Goal: Task Accomplishment & Management: Complete application form

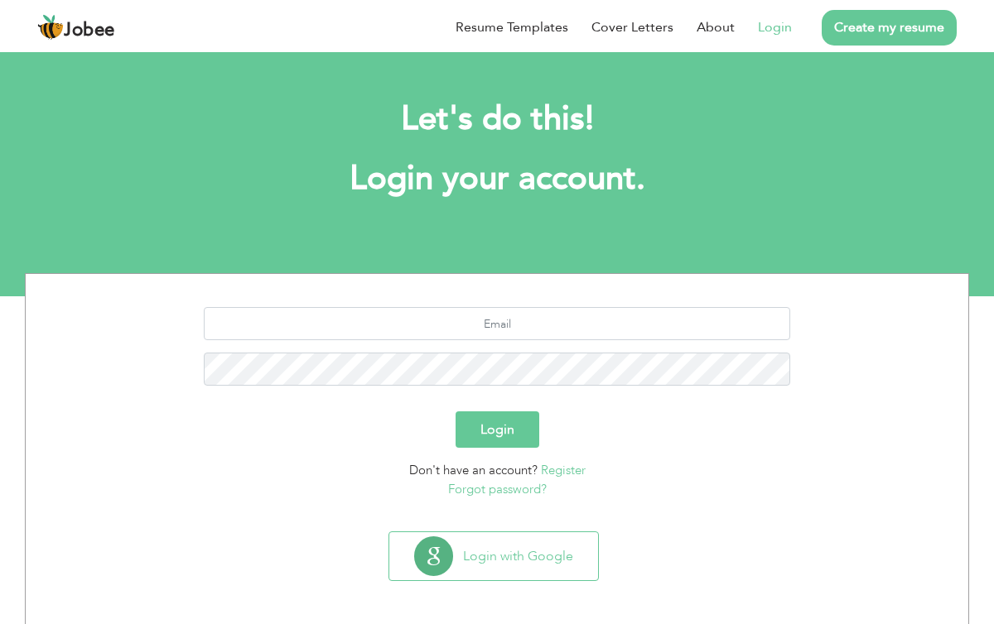
click at [776, 24] on link "Login" at bounding box center [775, 27] width 34 height 20
click at [777, 22] on link "Login" at bounding box center [775, 27] width 34 height 20
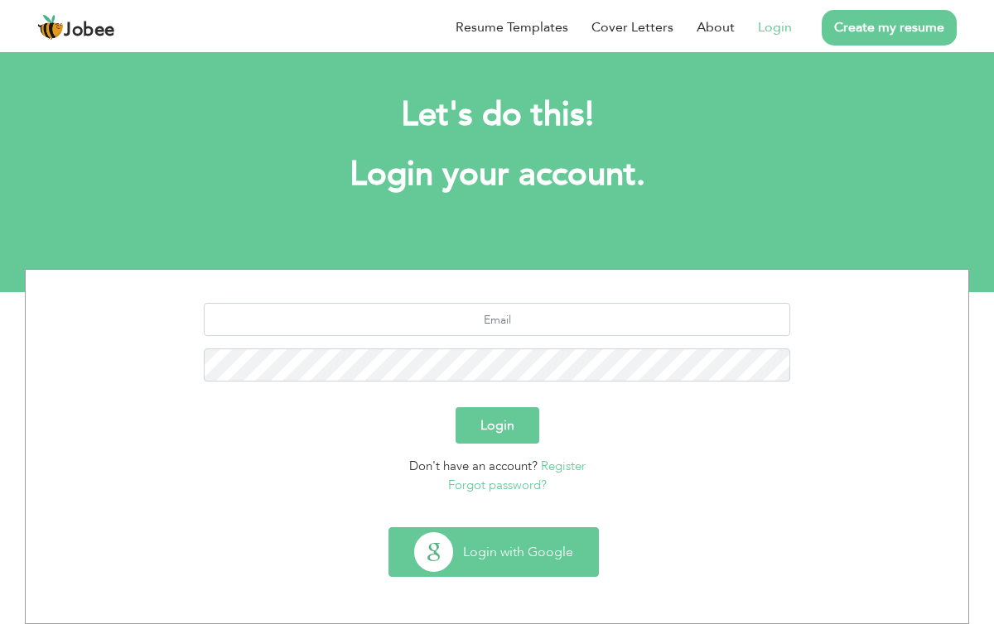
click at [484, 558] on button "Login with Google" at bounding box center [493, 552] width 209 height 48
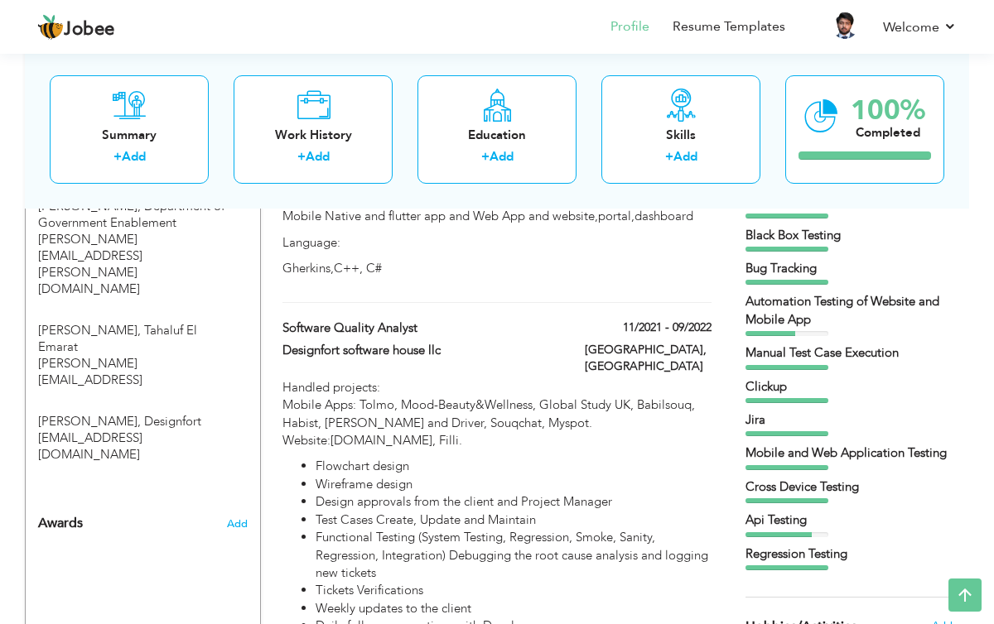
scroll to position [1057, 0]
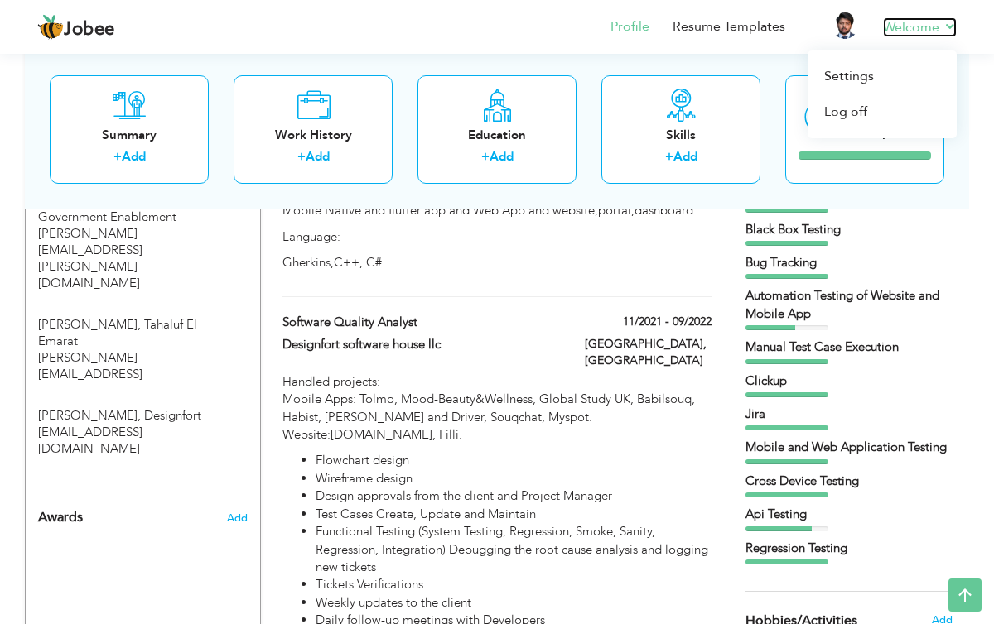
click at [912, 20] on link "Welcome" at bounding box center [920, 27] width 74 height 20
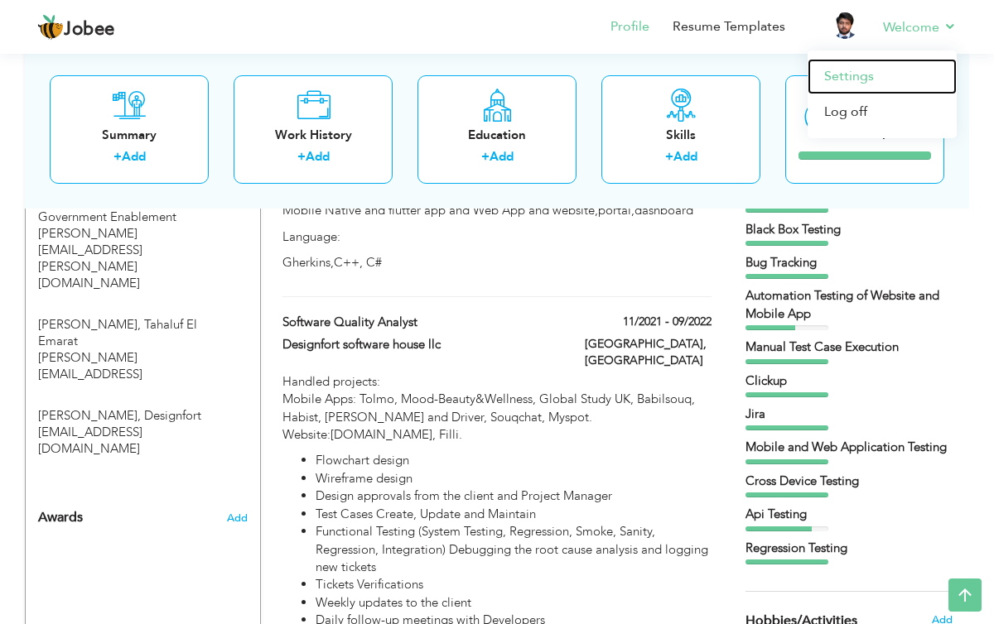
click at [825, 70] on link "Settings" at bounding box center [881, 77] width 149 height 36
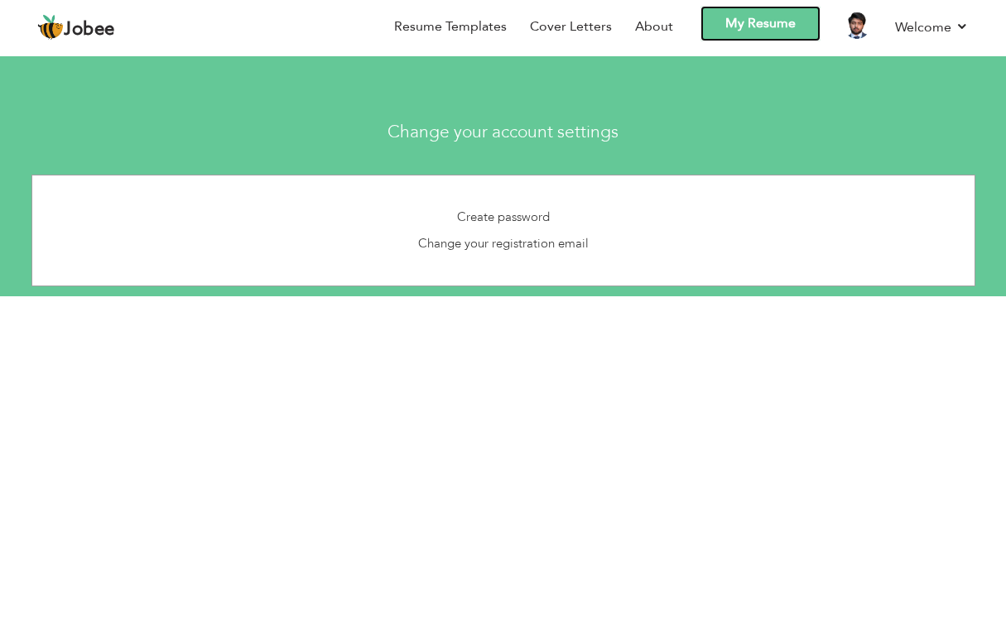
click at [728, 25] on link "My Resume" at bounding box center [761, 24] width 120 height 36
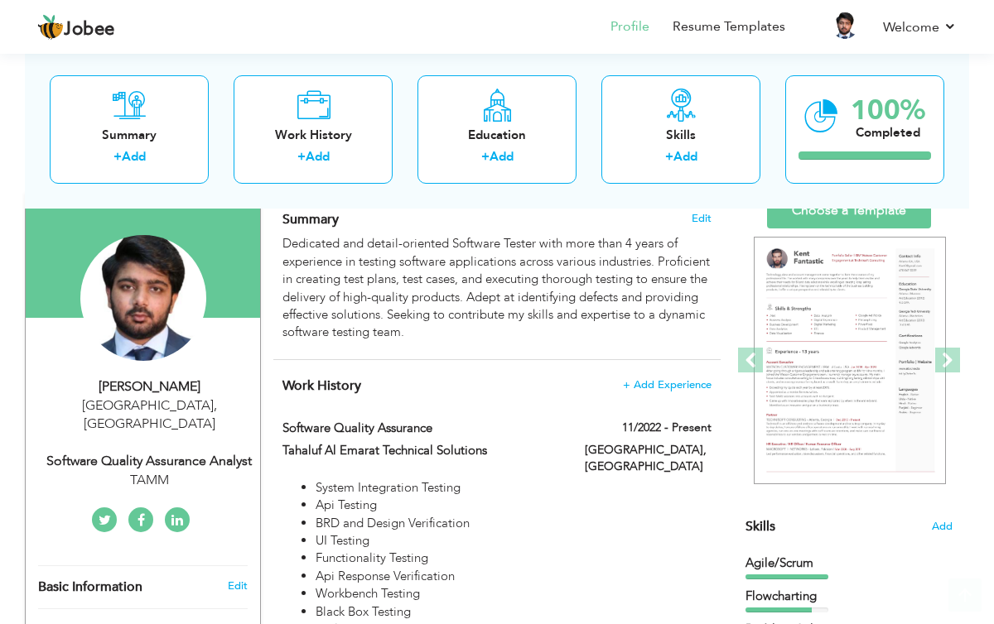
scroll to position [127, 0]
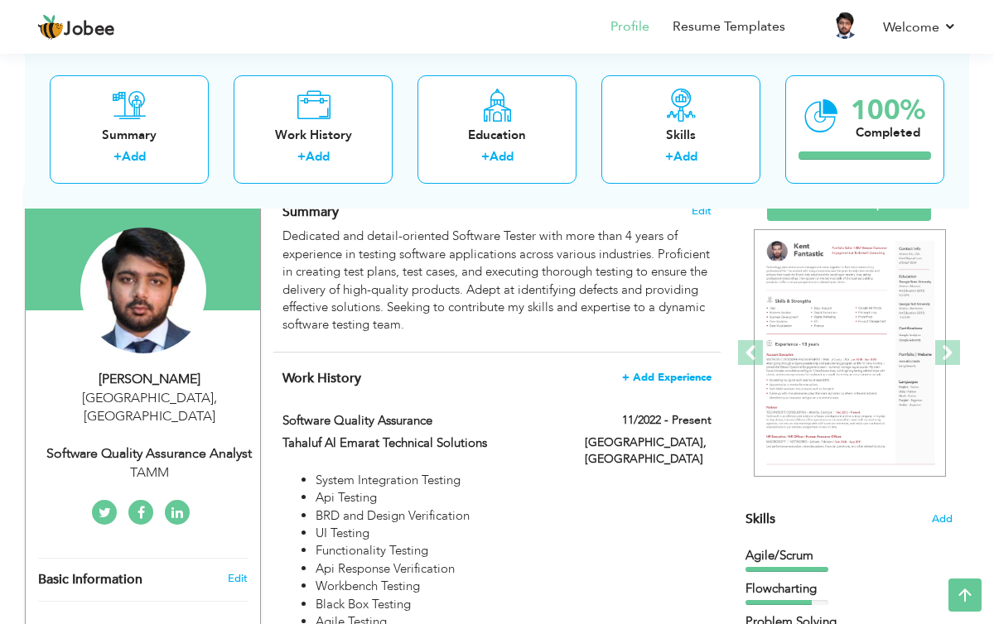
click at [672, 376] on span "+ Add Experience" at bounding box center [666, 378] width 89 height 12
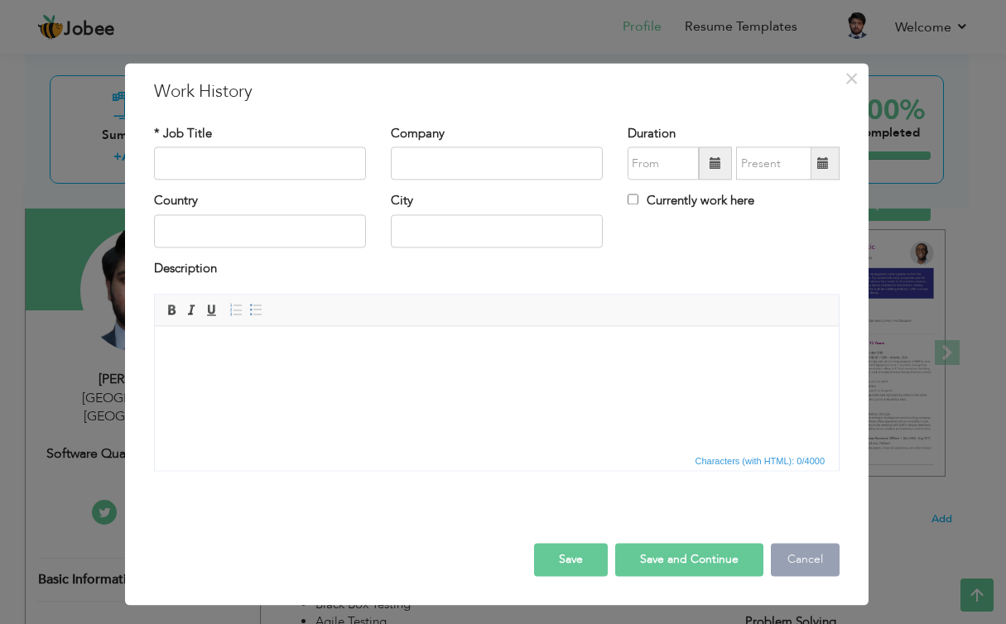
click at [801, 567] on button "Cancel" at bounding box center [805, 560] width 69 height 33
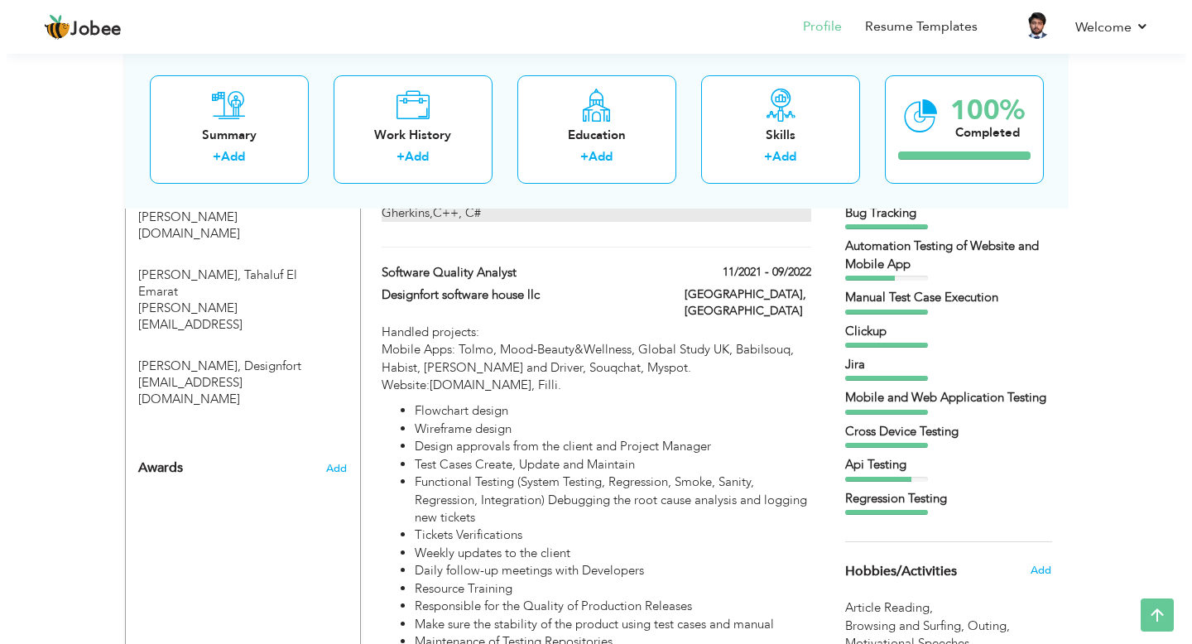
scroll to position [1125, 0]
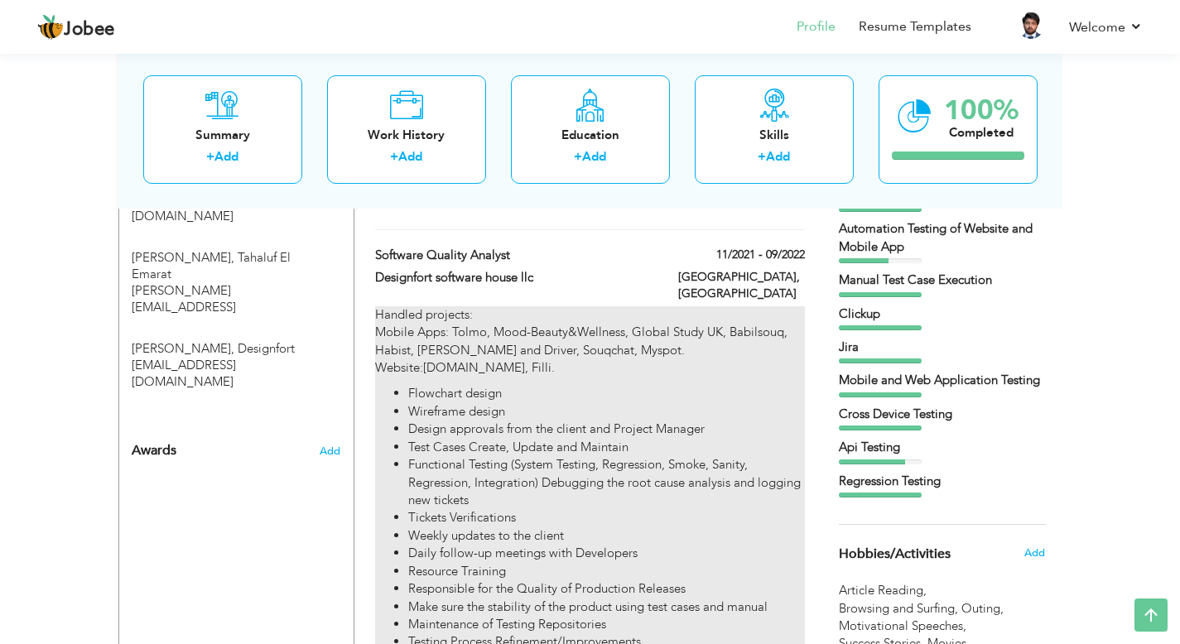
drag, startPoint x: 376, startPoint y: 238, endPoint x: 619, endPoint y: 478, distance: 342.0
click at [619, 478] on div "Software Quality Analyst 11/2021 - 09/2022 Software Quality Analyst 11/2021 - 0…" at bounding box center [589, 546] width 429 height 598
type input "Software Quality Analyst"
type input "Designfort software house llc"
type input "11/2021"
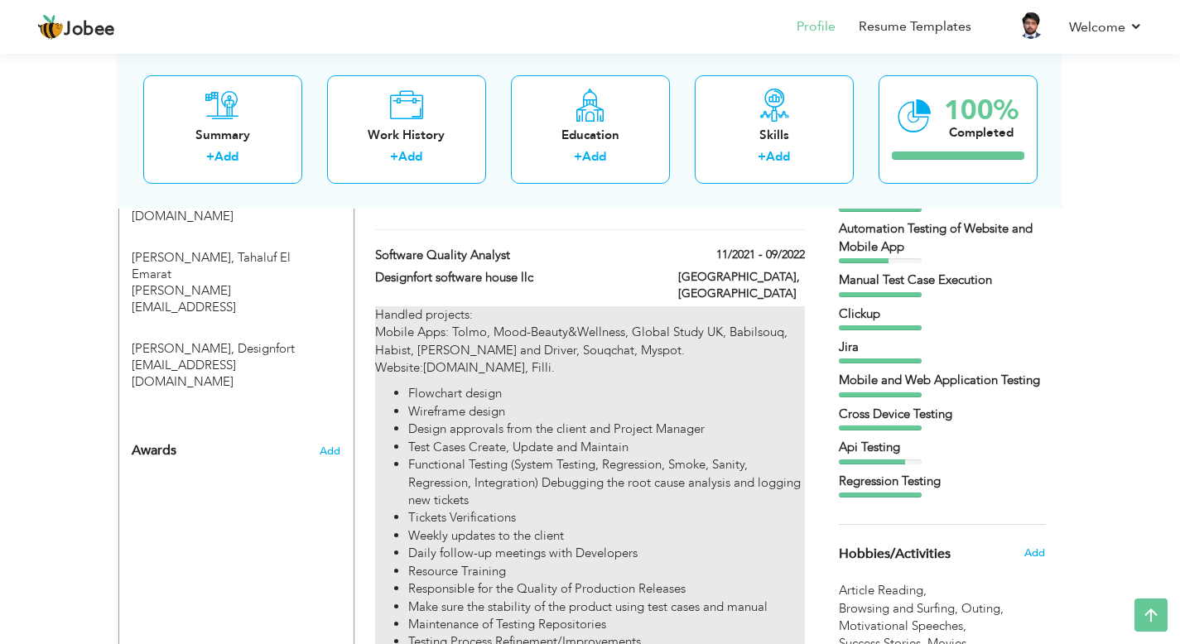
type input "09/2022"
type input "[GEOGRAPHIC_DATA]"
type input "Dubai"
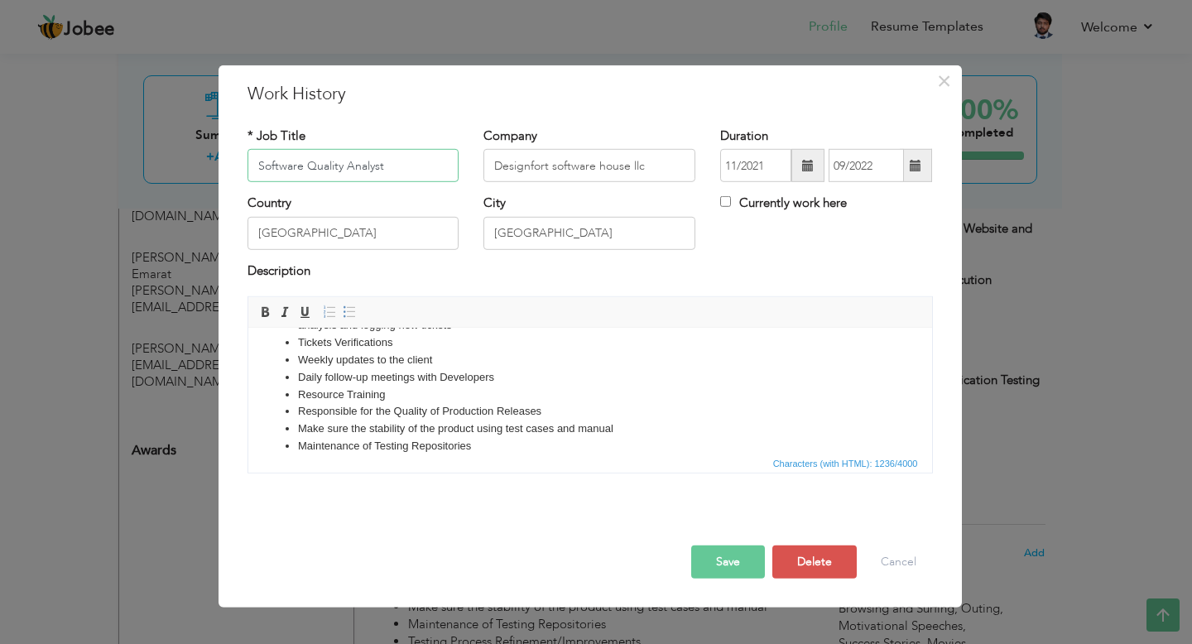
scroll to position [361, 0]
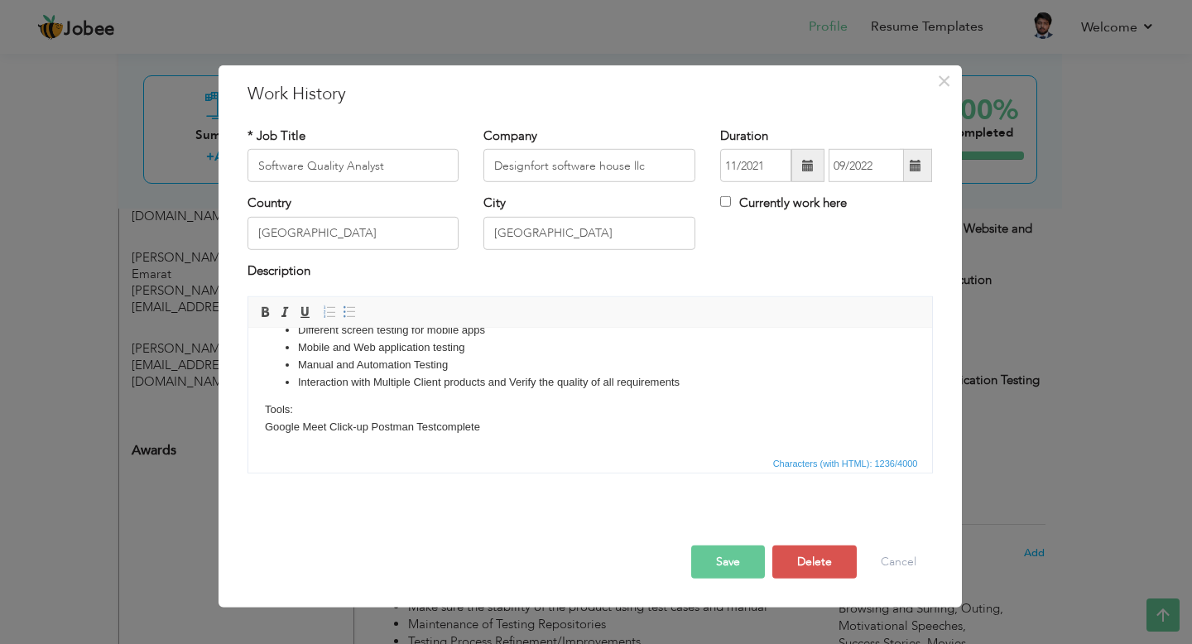
click at [640, 433] on p "Tools: Google Meet Click-up Postman Testcomplete" at bounding box center [589, 419] width 651 height 35
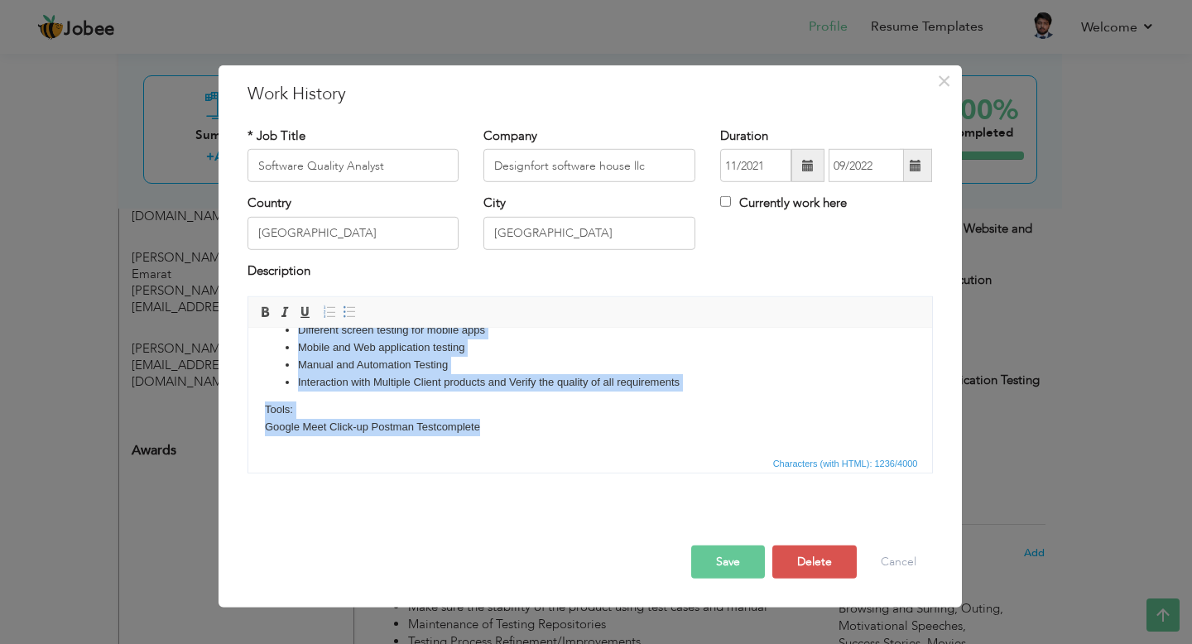
copy body "Handled projects: Mobile Apps: Tolmo, Mood-Beauty&Wellness, Global Study UK, Ba…"
click at [609, 429] on p "Tools: Google Meet Click-up Postman Testcomplete" at bounding box center [589, 419] width 651 height 35
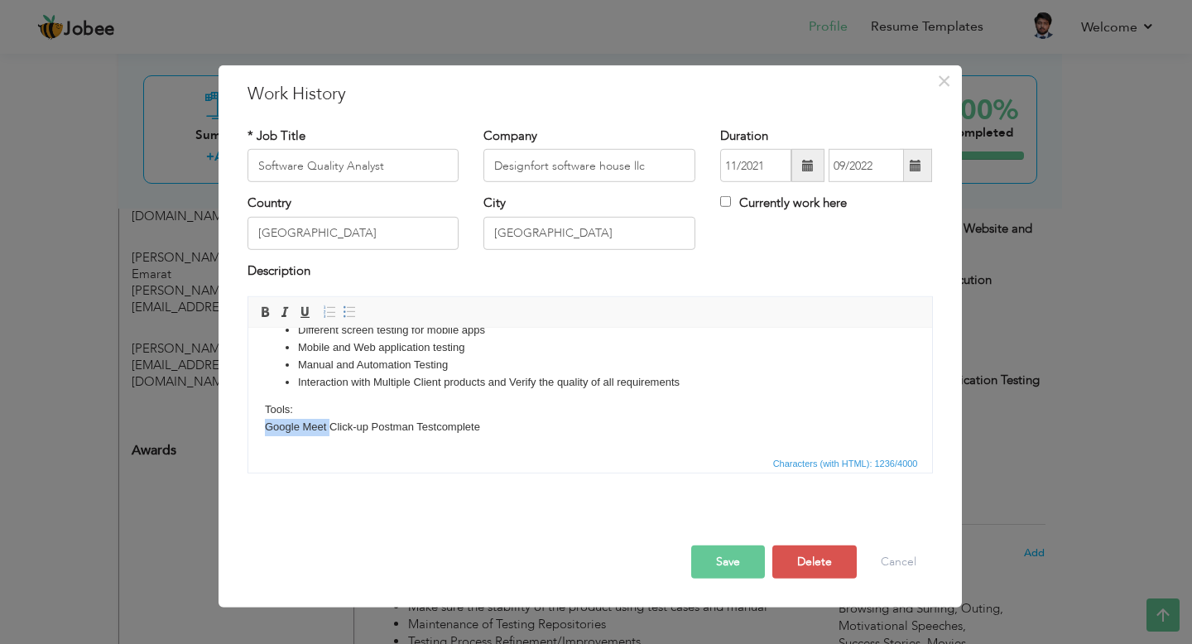
drag, startPoint x: 329, startPoint y: 427, endPoint x: 248, endPoint y: 426, distance: 80.3
click at [248, 426] on html "Handled projects: Mobile Apps: Tolmo, Mood-Beauty&Wellness, Global Study UK, Ba…" at bounding box center [590, 210] width 684 height 485
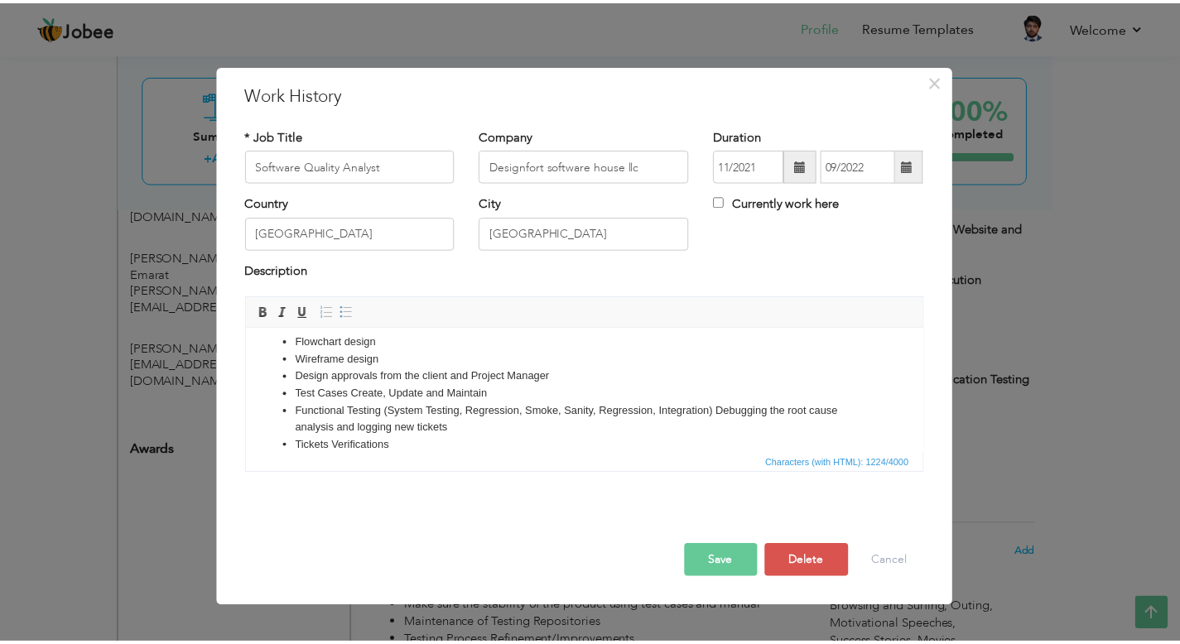
scroll to position [0, 0]
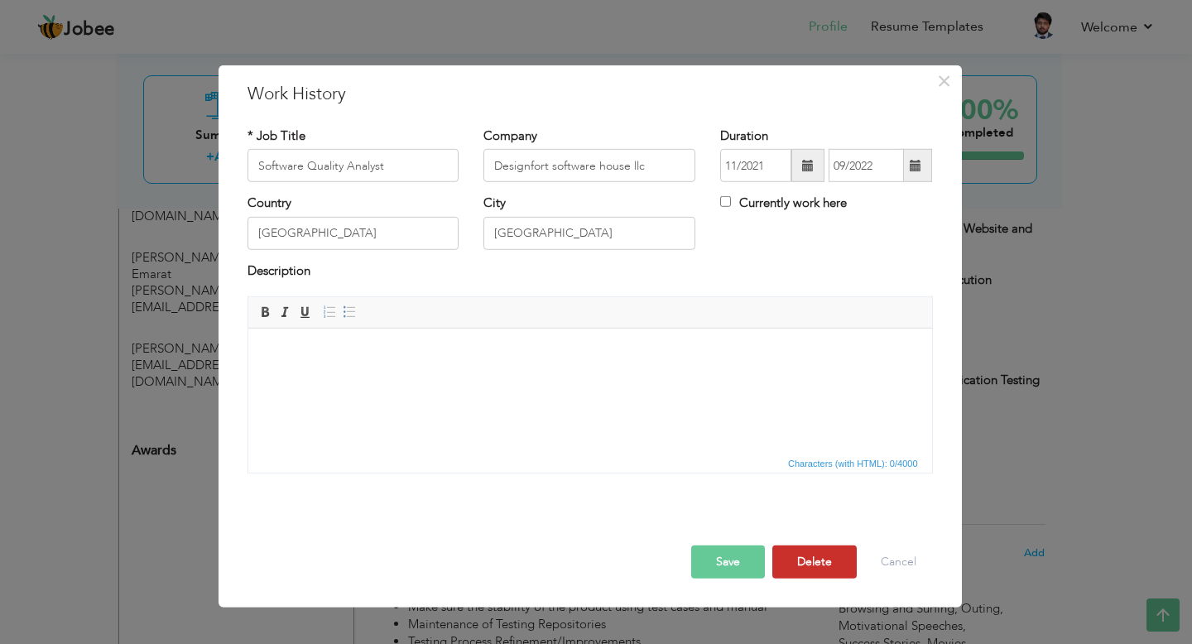
click at [818, 567] on button "Delete" at bounding box center [815, 562] width 84 height 33
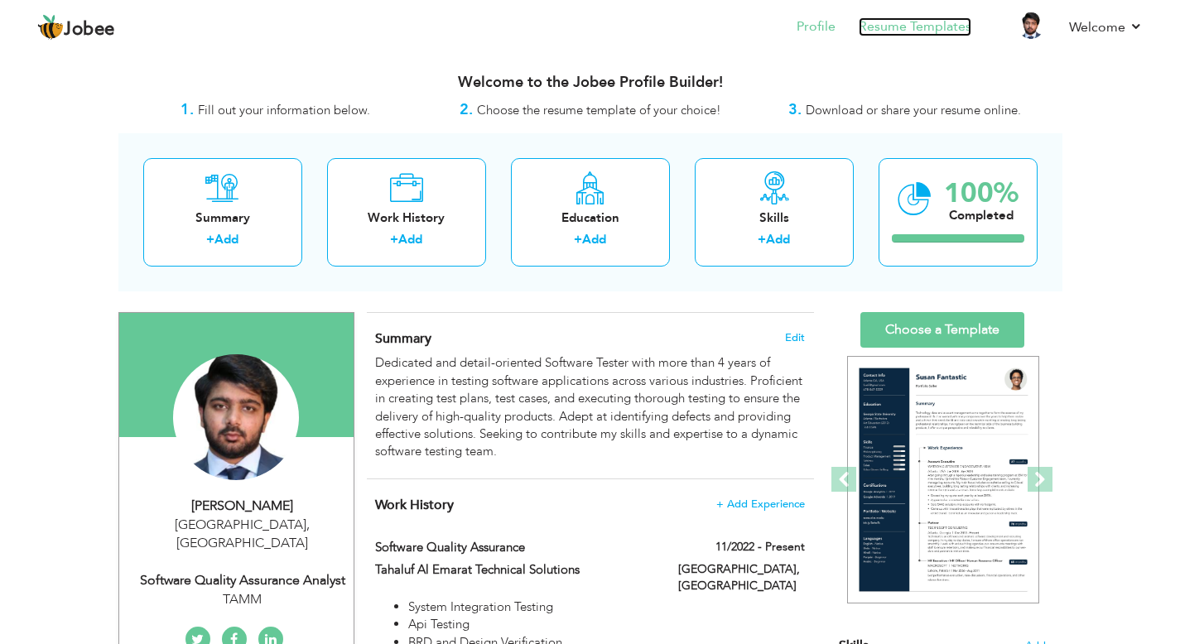
click at [903, 31] on link "Resume Templates" at bounding box center [915, 26] width 113 height 19
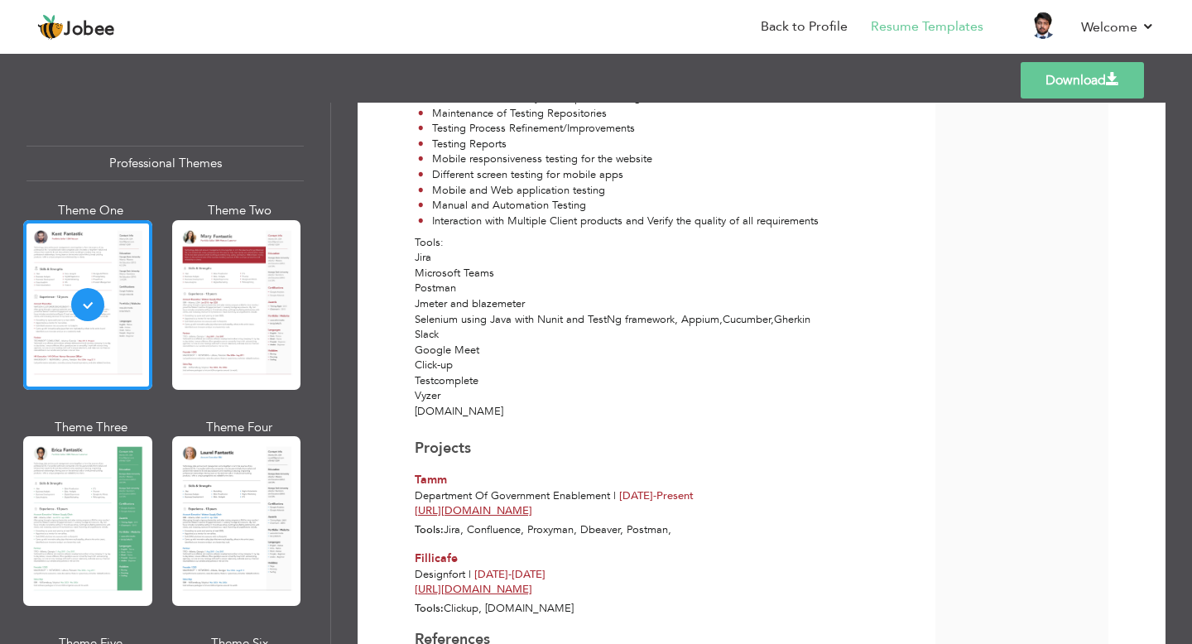
scroll to position [1471, 0]
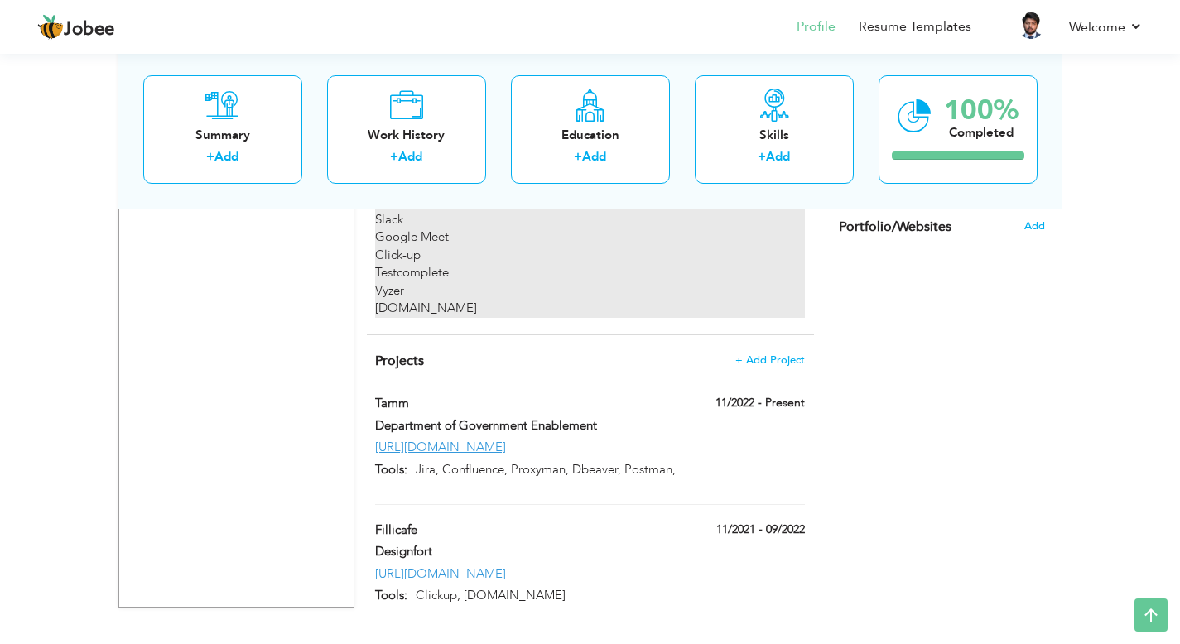
scroll to position [1751, 0]
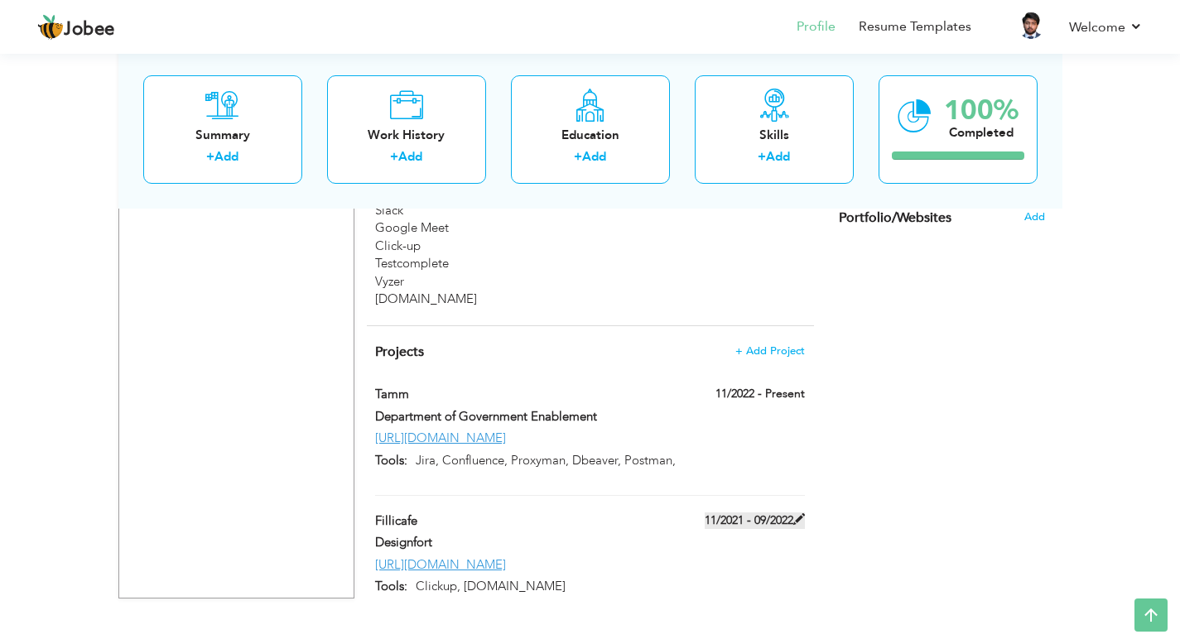
click at [802, 513] on span at bounding box center [799, 519] width 12 height 12
type input "Fillicafe"
type input "Designfort"
type input "11/2021"
type input "09/2022"
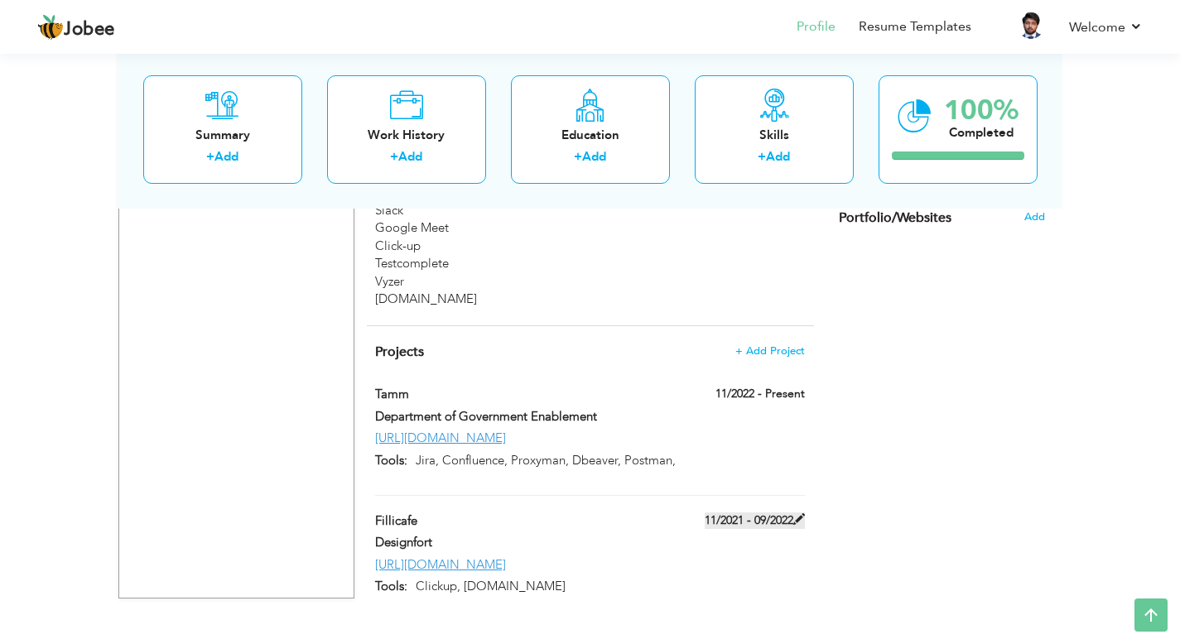
type input "[URL][DOMAIN_NAME]"
type input "Clickup, [DOMAIN_NAME]"
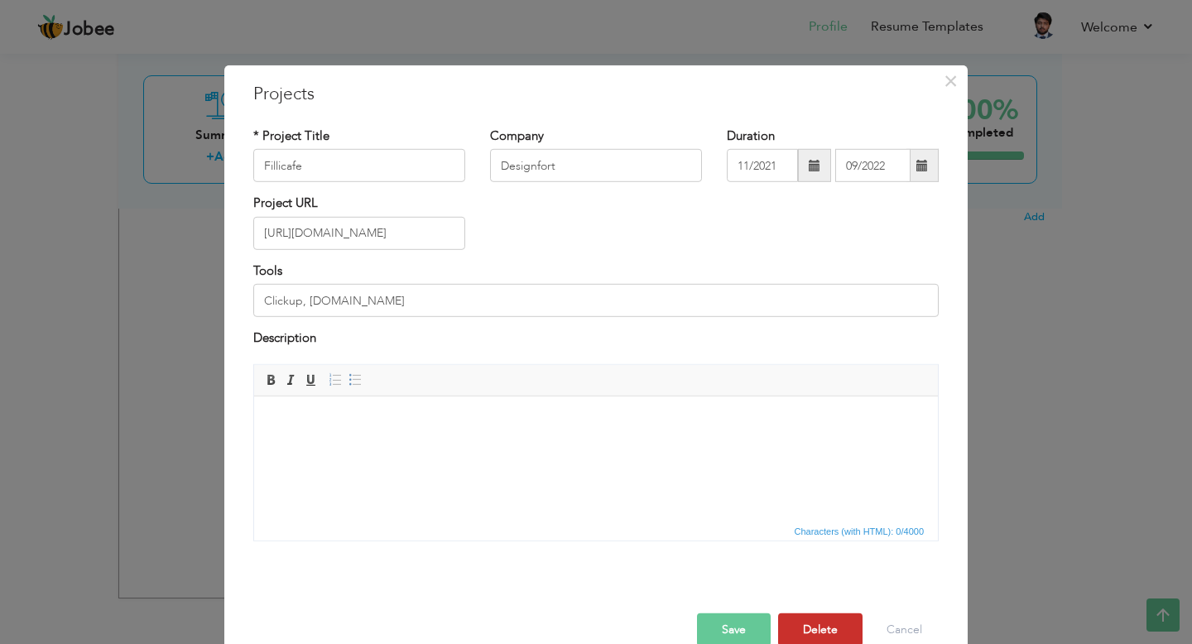
click at [828, 633] on button "Delete" at bounding box center [820, 629] width 84 height 33
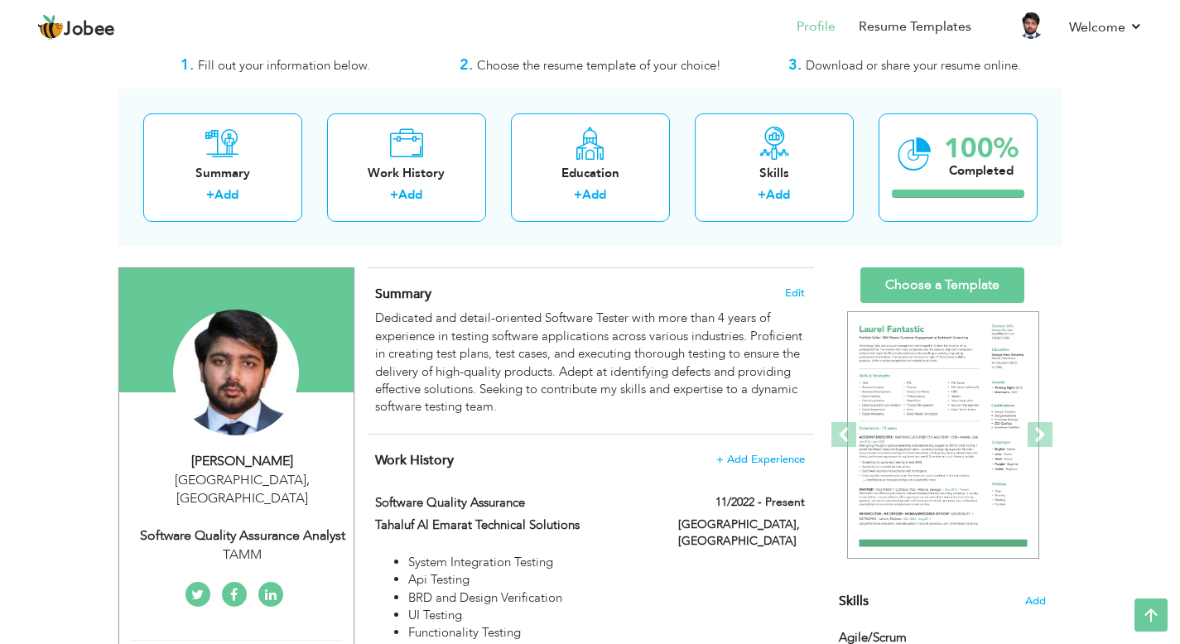
scroll to position [0, 0]
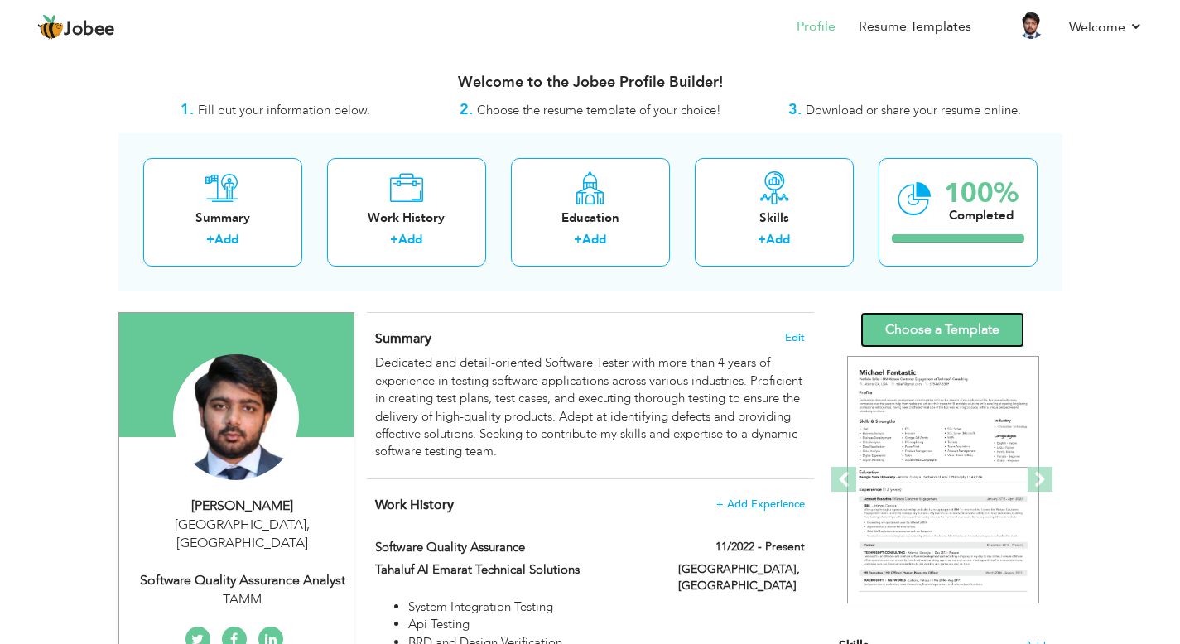
click at [946, 325] on link "Choose a Template" at bounding box center [942, 330] width 164 height 36
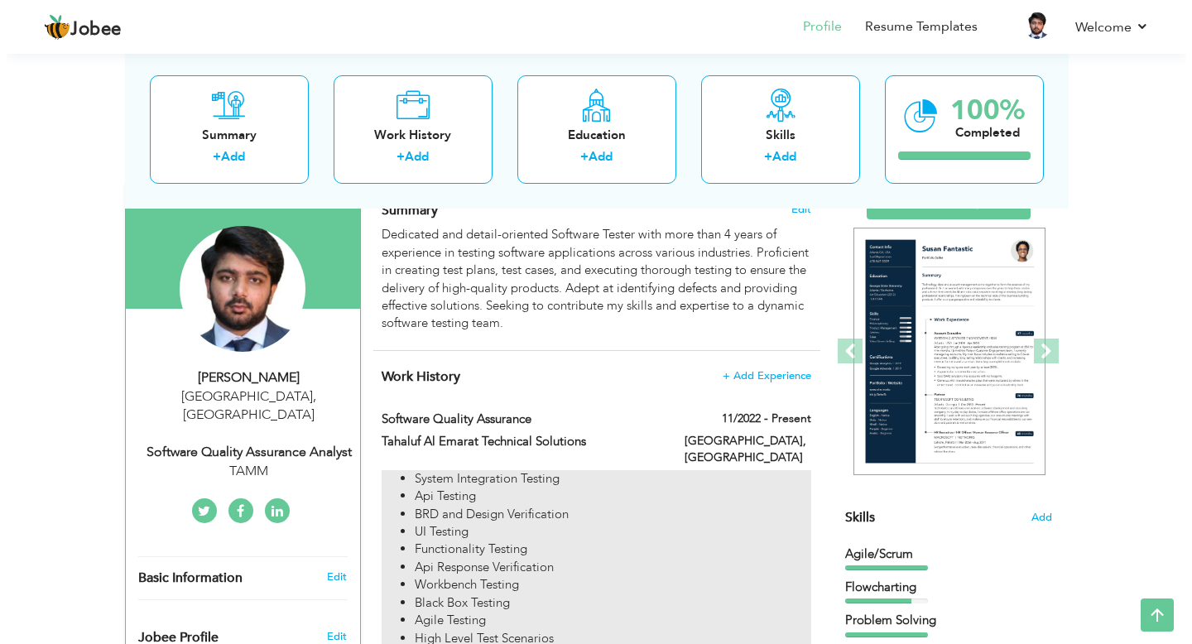
scroll to position [130, 0]
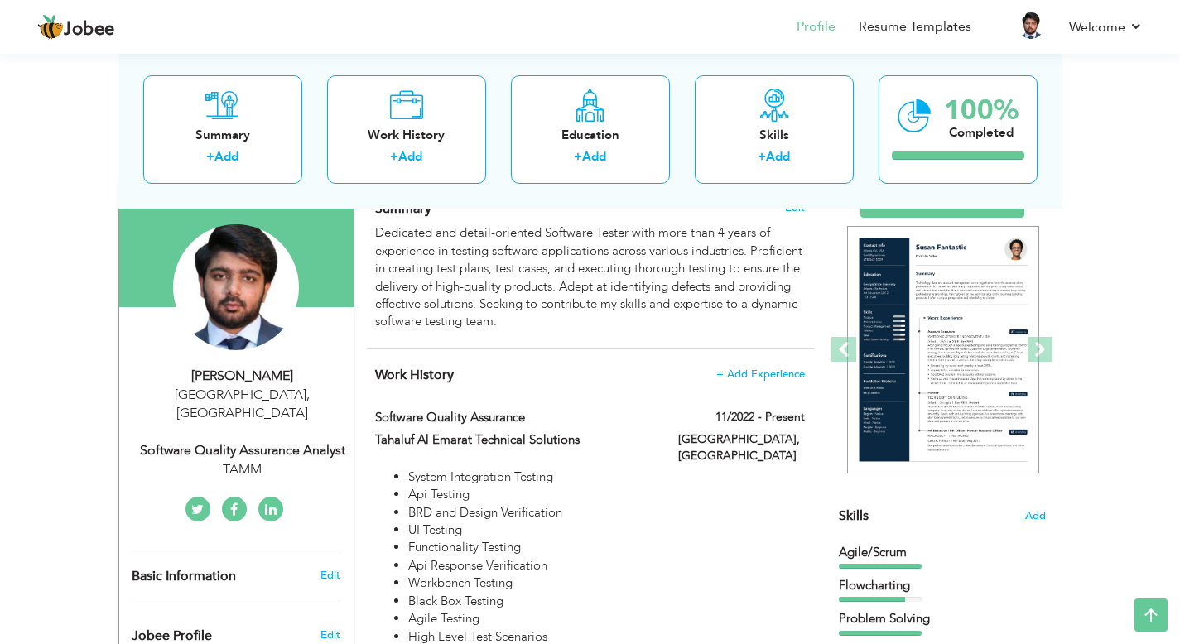
click at [269, 441] on div "Software Quality Assurance Analyst" at bounding box center [243, 450] width 222 height 19
type input "[PERSON_NAME]"
type input "Javed"
type input "[PHONE_NUMBER]"
select select "number:228"
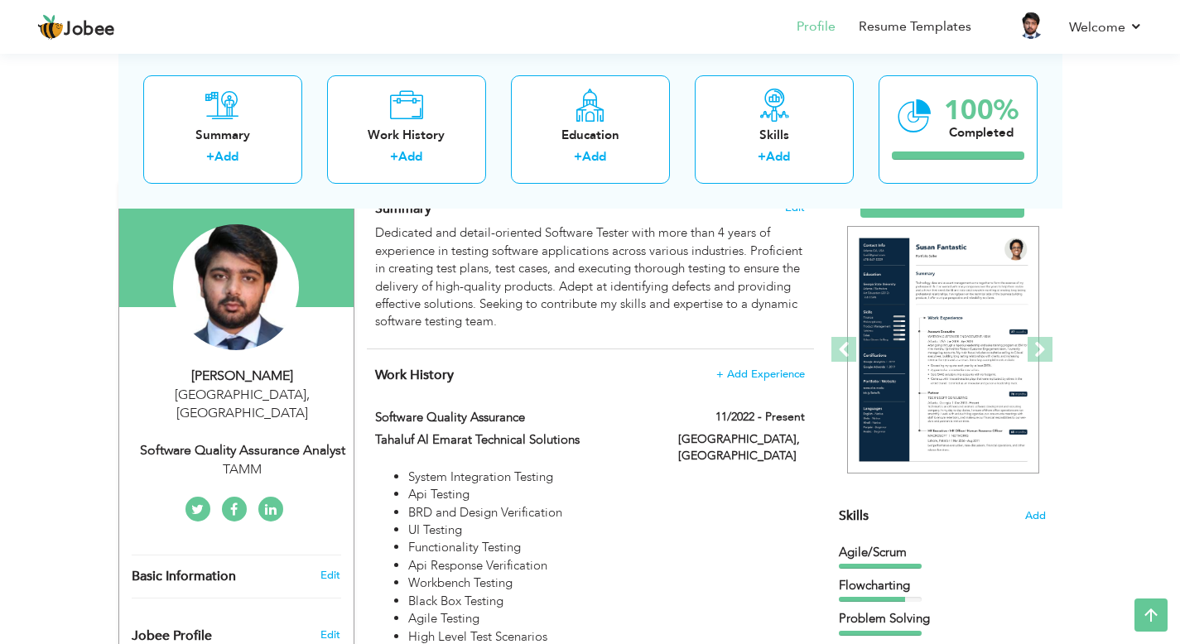
type input "[GEOGRAPHIC_DATA]"
select select "number:6"
type input "TAMM"
type input "Software Quality Assurance Analyst"
type input "www.linkedin.com/in/mohammad-harris-javed-48b72a158"
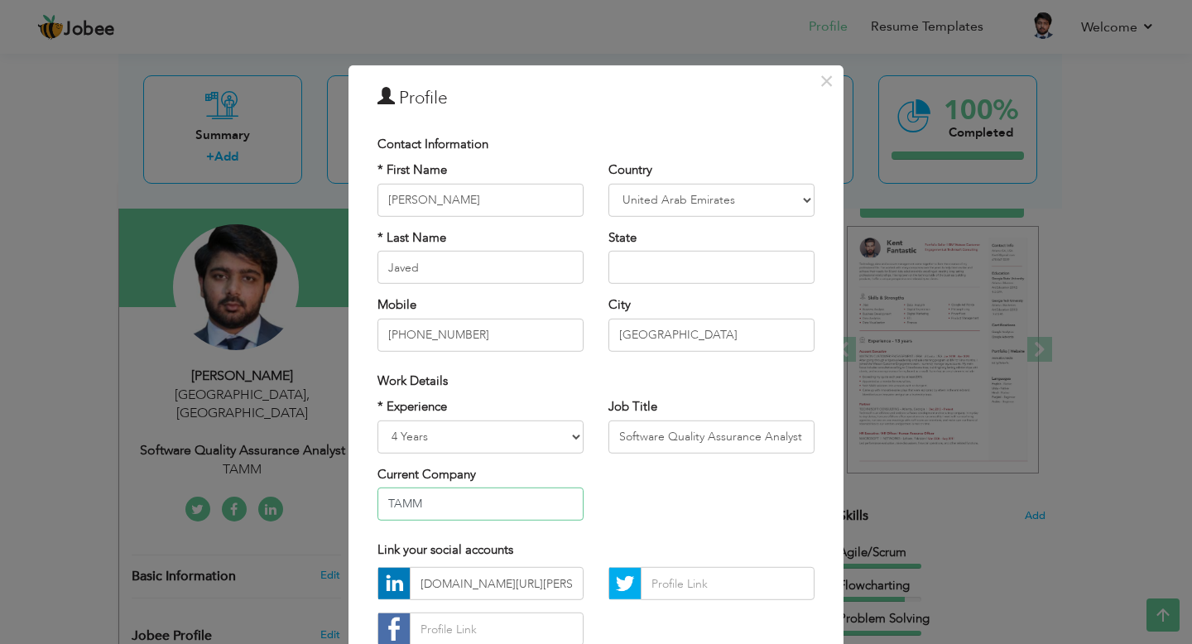
drag, startPoint x: 442, startPoint y: 503, endPoint x: 329, endPoint y: 503, distance: 113.4
click at [329, 503] on div "× Profile Contact Information * First Name Muhammad Harris * Last Name Javed Mo…" at bounding box center [596, 322] width 1192 height 644
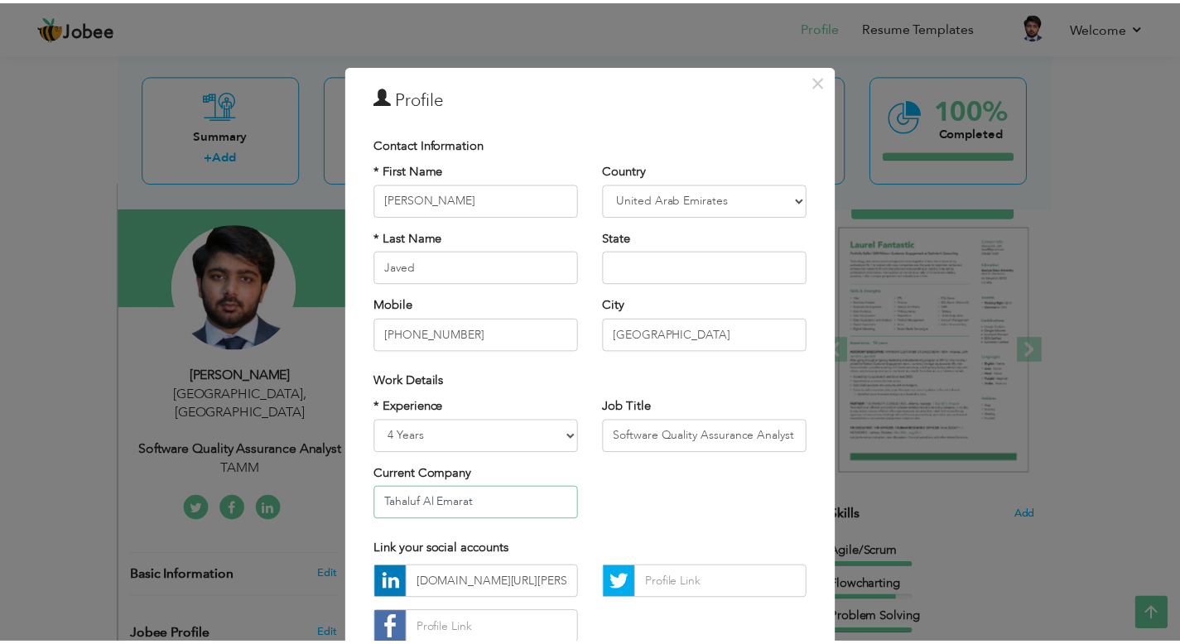
scroll to position [114, 0]
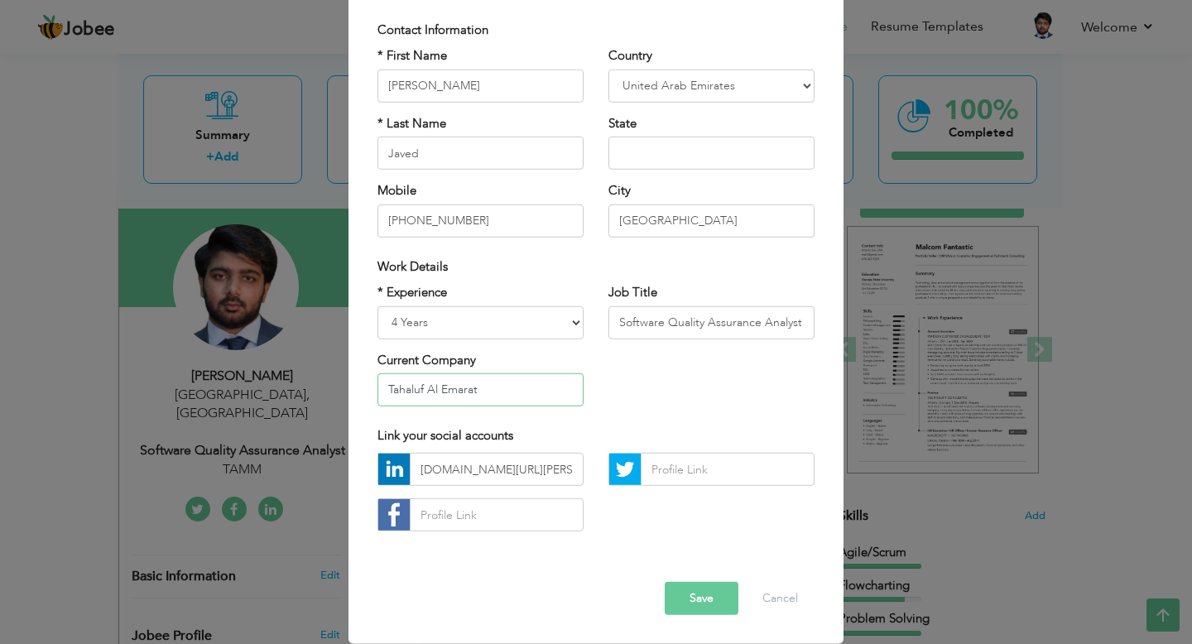
type input "Tahaluf Al Emarat"
click at [691, 603] on button "Save" at bounding box center [702, 598] width 74 height 33
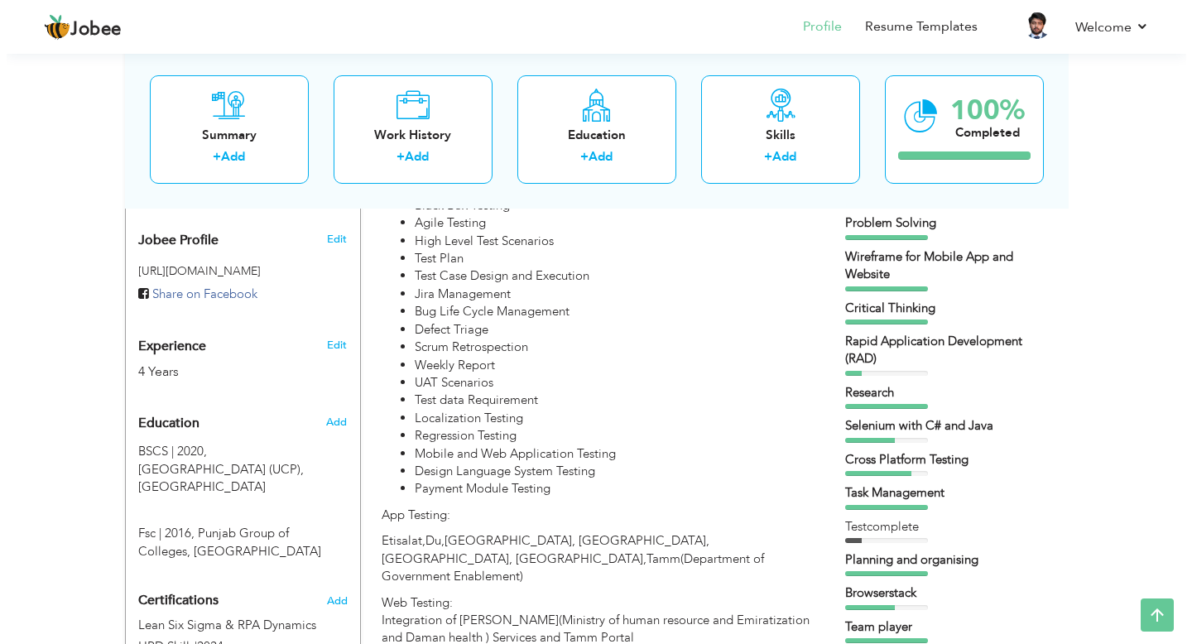
scroll to position [527, 0]
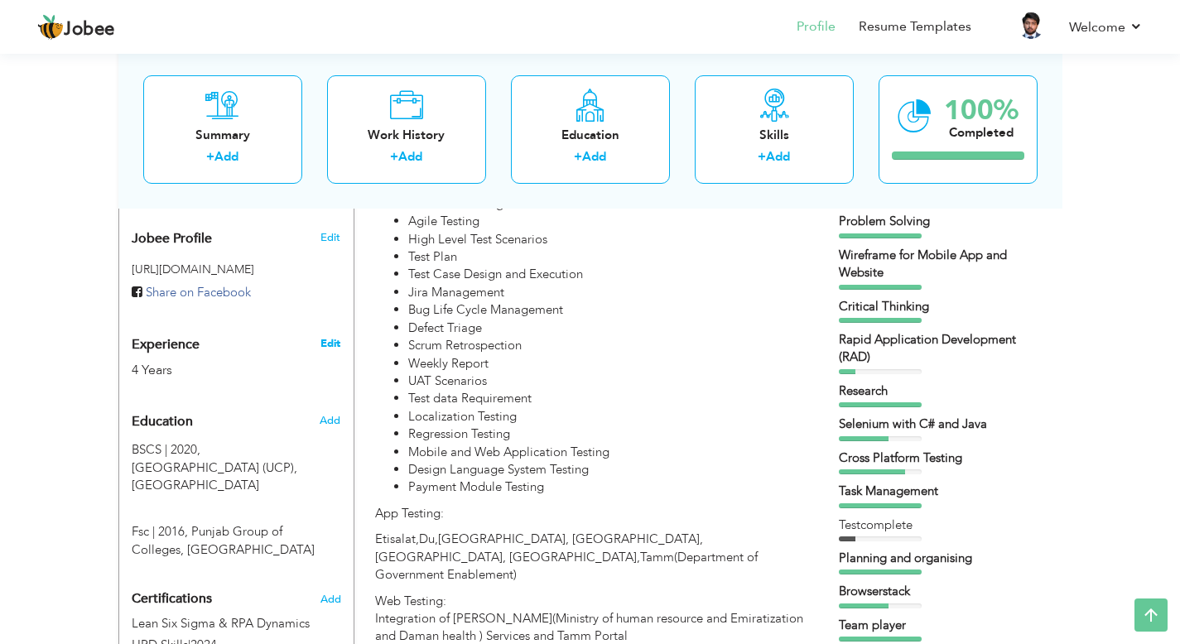
click at [329, 336] on link "Edit" at bounding box center [330, 343] width 20 height 15
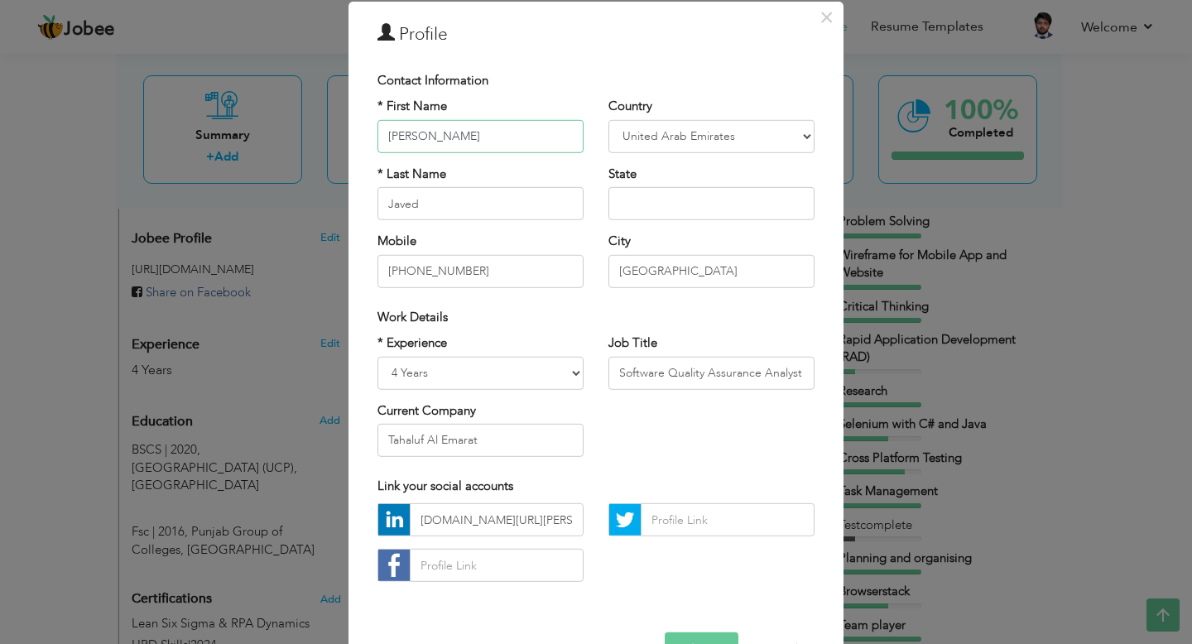
scroll to position [70, 0]
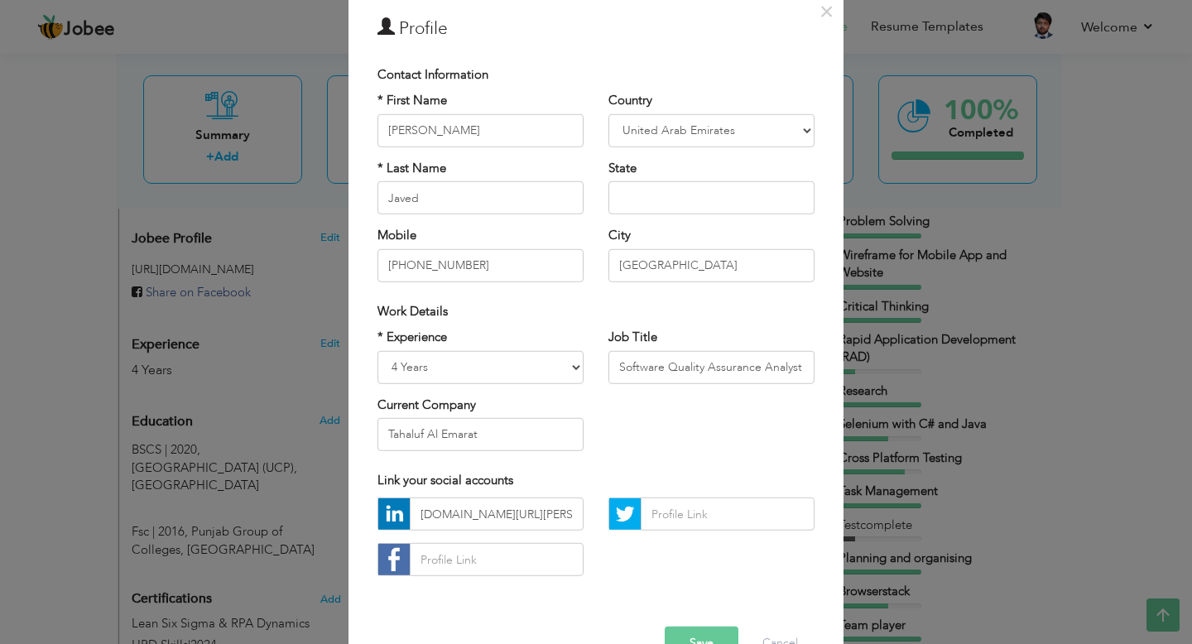
click at [706, 643] on button "Save" at bounding box center [702, 643] width 74 height 33
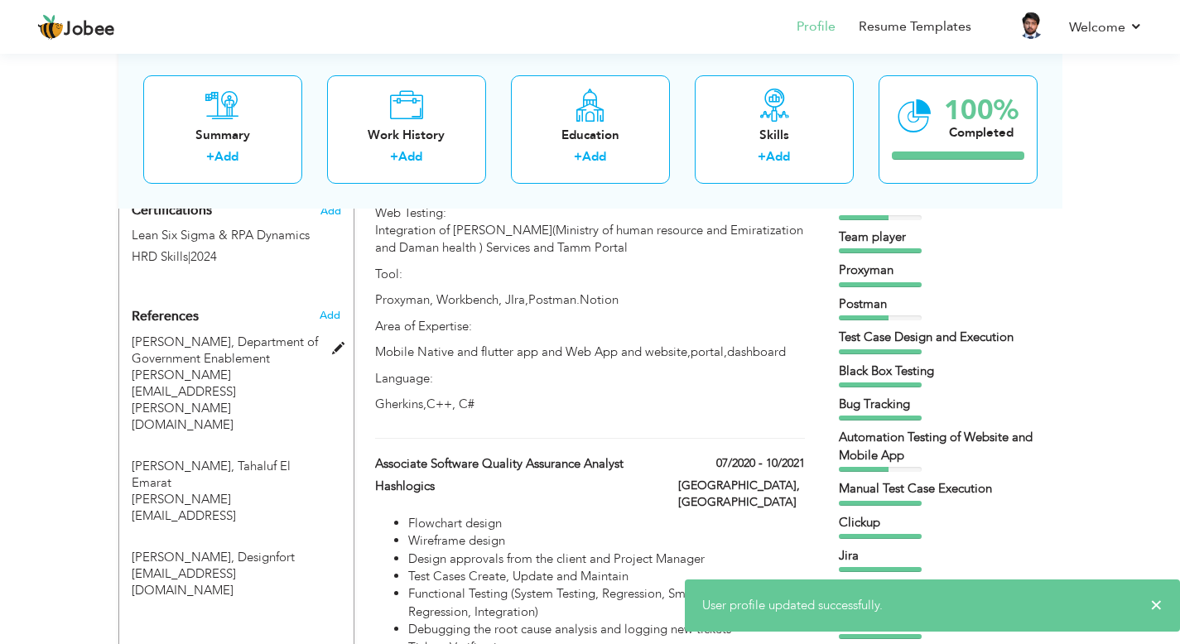
scroll to position [926, 0]
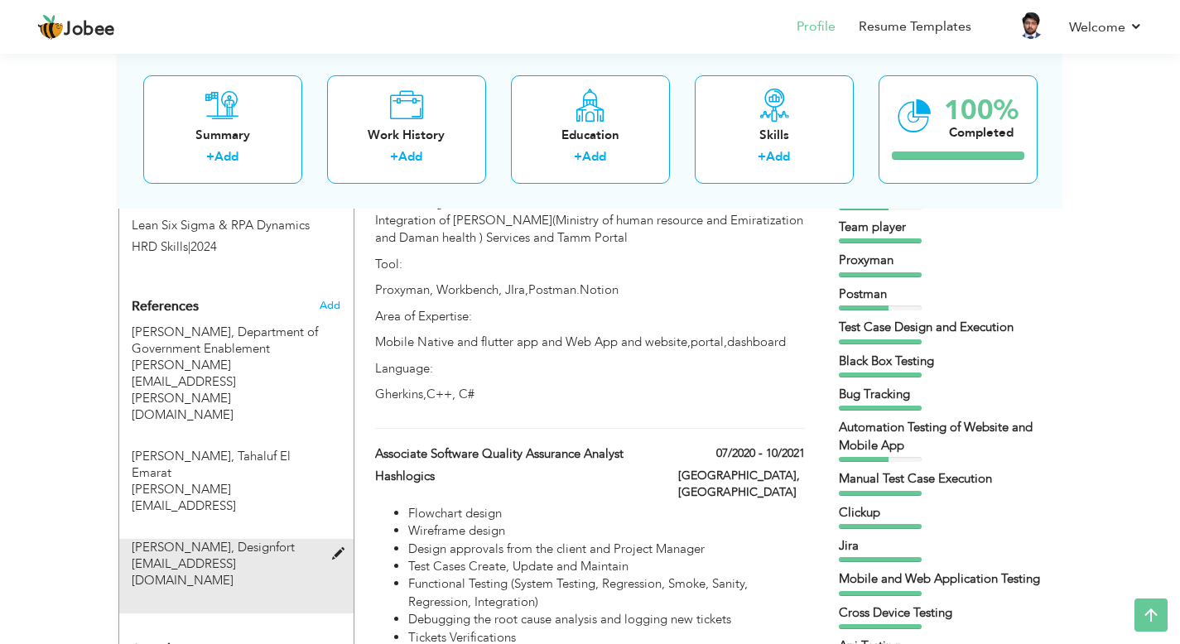
click at [339, 548] on span at bounding box center [342, 554] width 21 height 12
type input "Mohammad al mansoory"
type input "Designfort"
type input "almansoori@designfort.com"
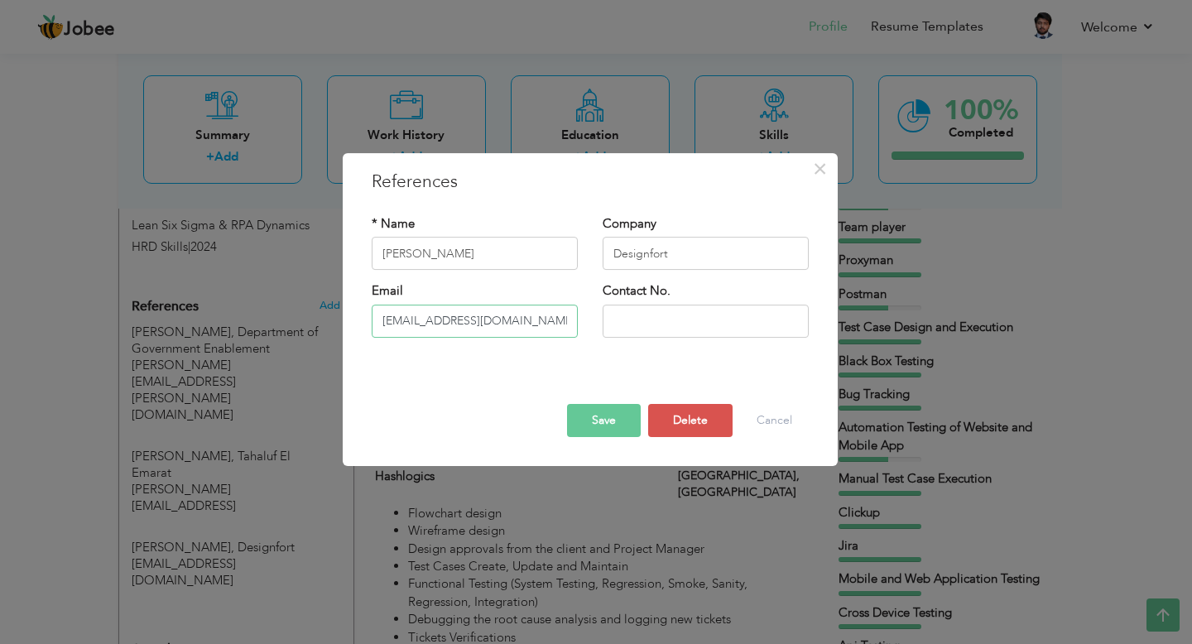
drag, startPoint x: 547, startPoint y: 328, endPoint x: 325, endPoint y: 324, distance: 222.0
click at [325, 324] on div "× References * Name Mohammad al mansoory Company Designfort Email Contact No." at bounding box center [596, 322] width 1192 height 644
click at [692, 428] on button "Delete" at bounding box center [690, 420] width 84 height 33
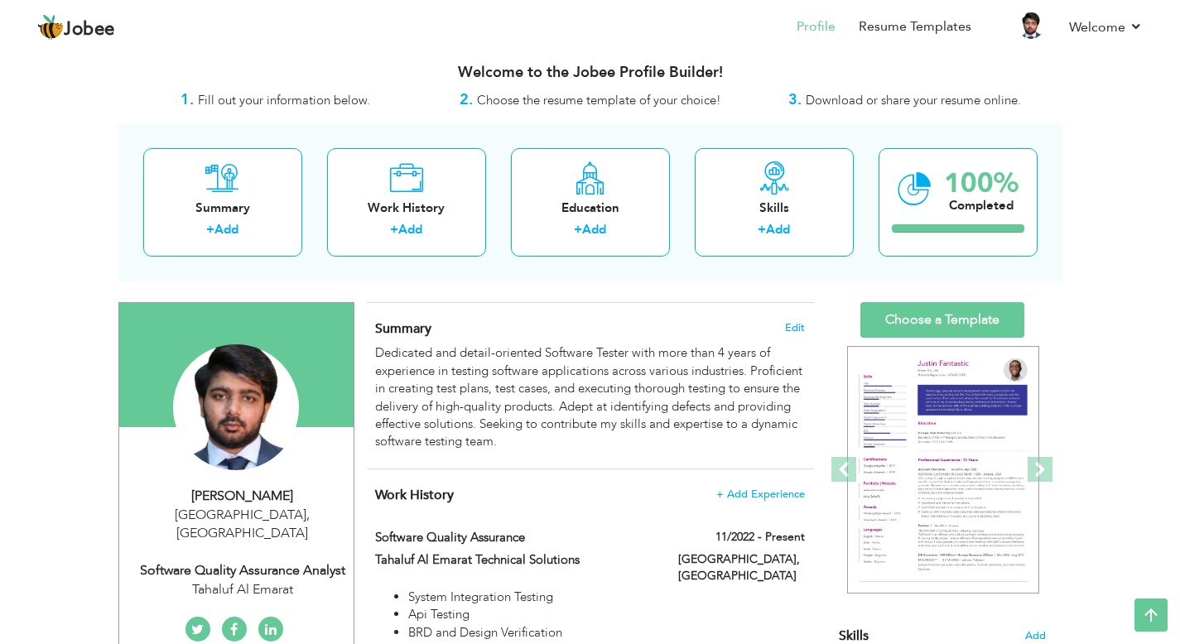
scroll to position [0, 0]
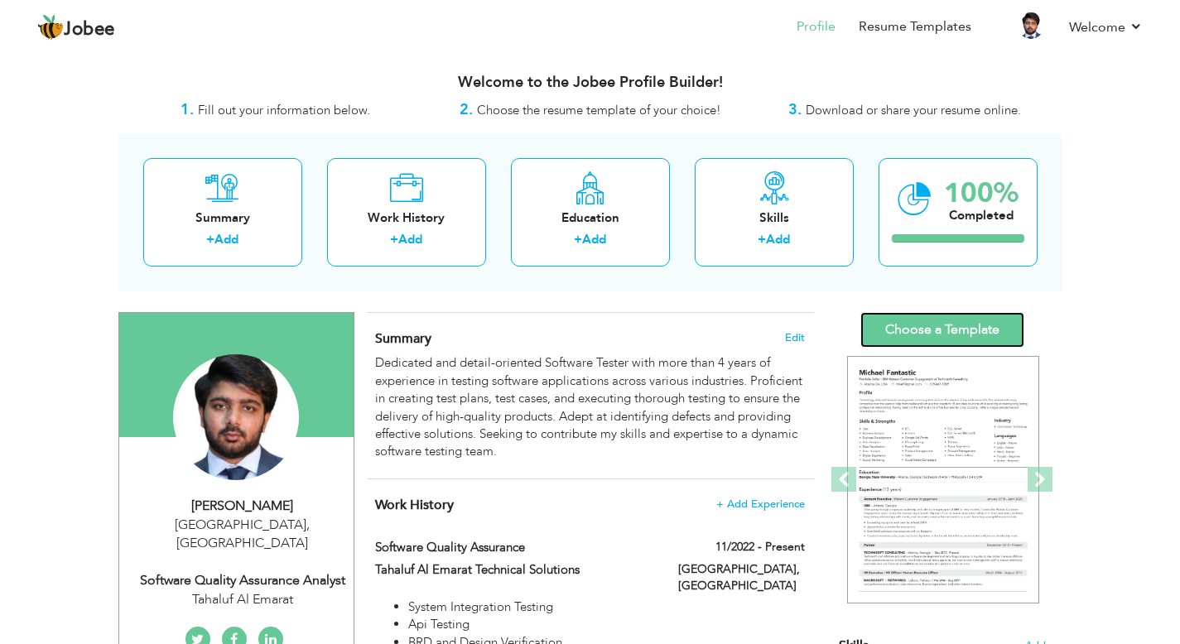
click at [932, 331] on link "Choose a Template" at bounding box center [942, 330] width 164 height 36
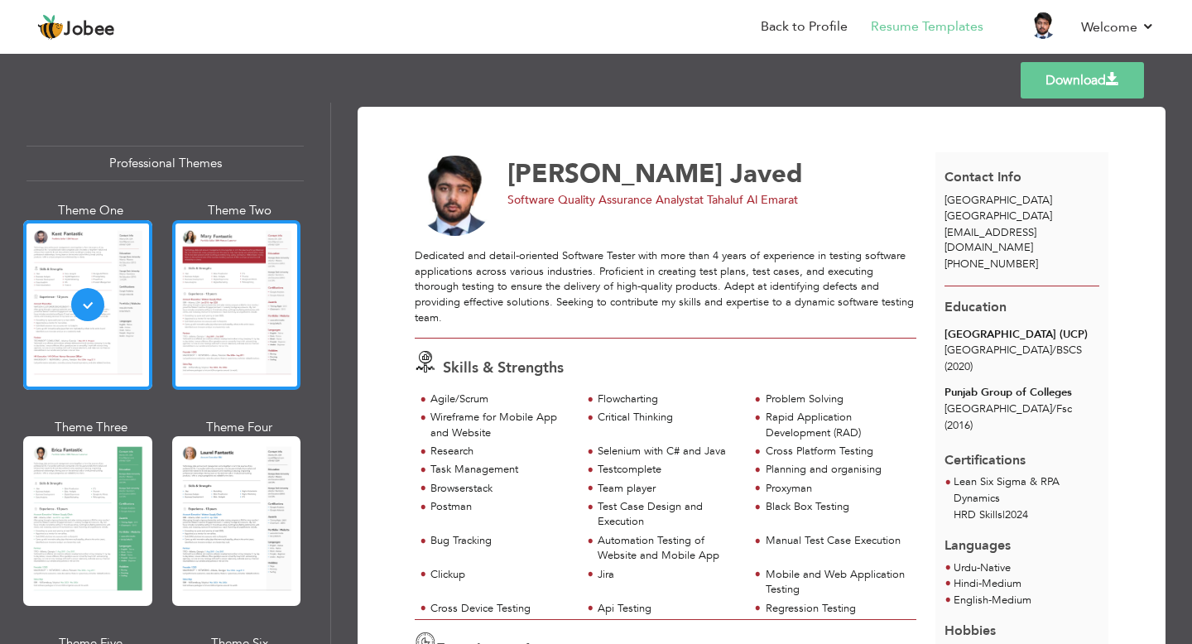
click at [202, 320] on div at bounding box center [236, 305] width 129 height 170
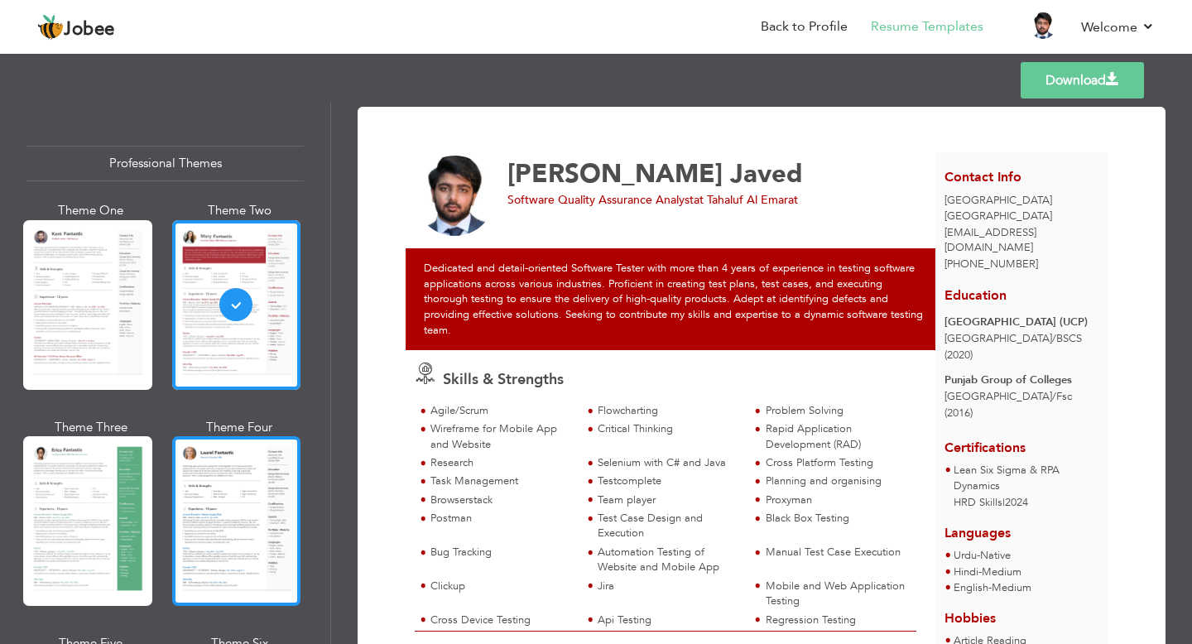
click at [230, 516] on div at bounding box center [236, 521] width 129 height 170
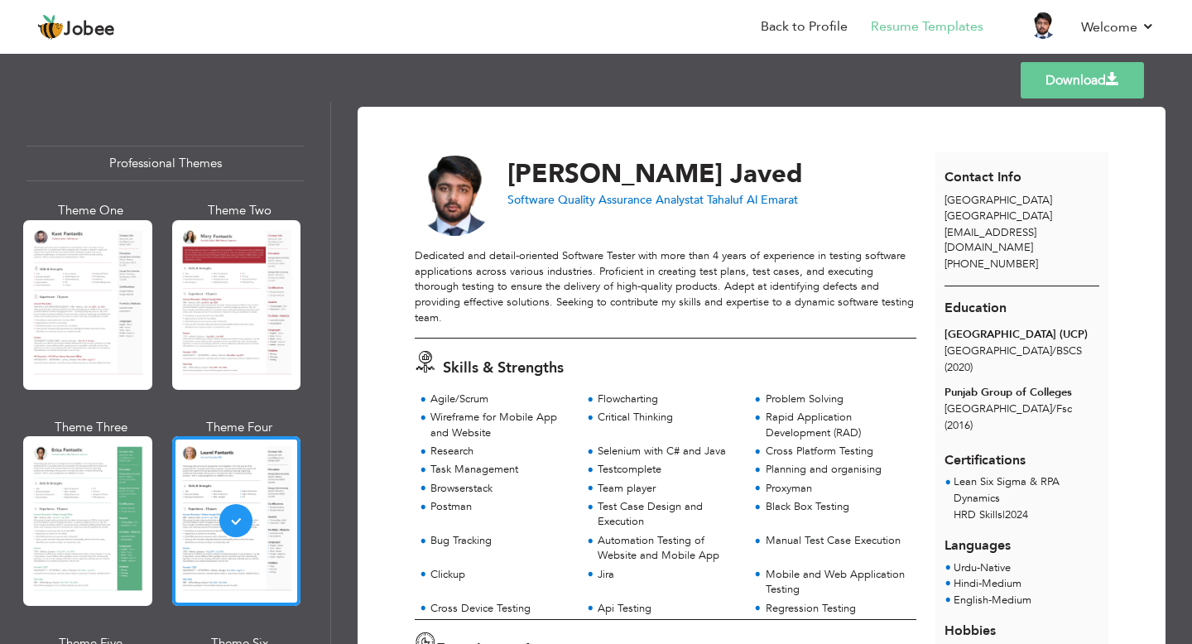
click at [1091, 84] on link "Download" at bounding box center [1082, 80] width 123 height 36
